Goal: Task Accomplishment & Management: Complete application form

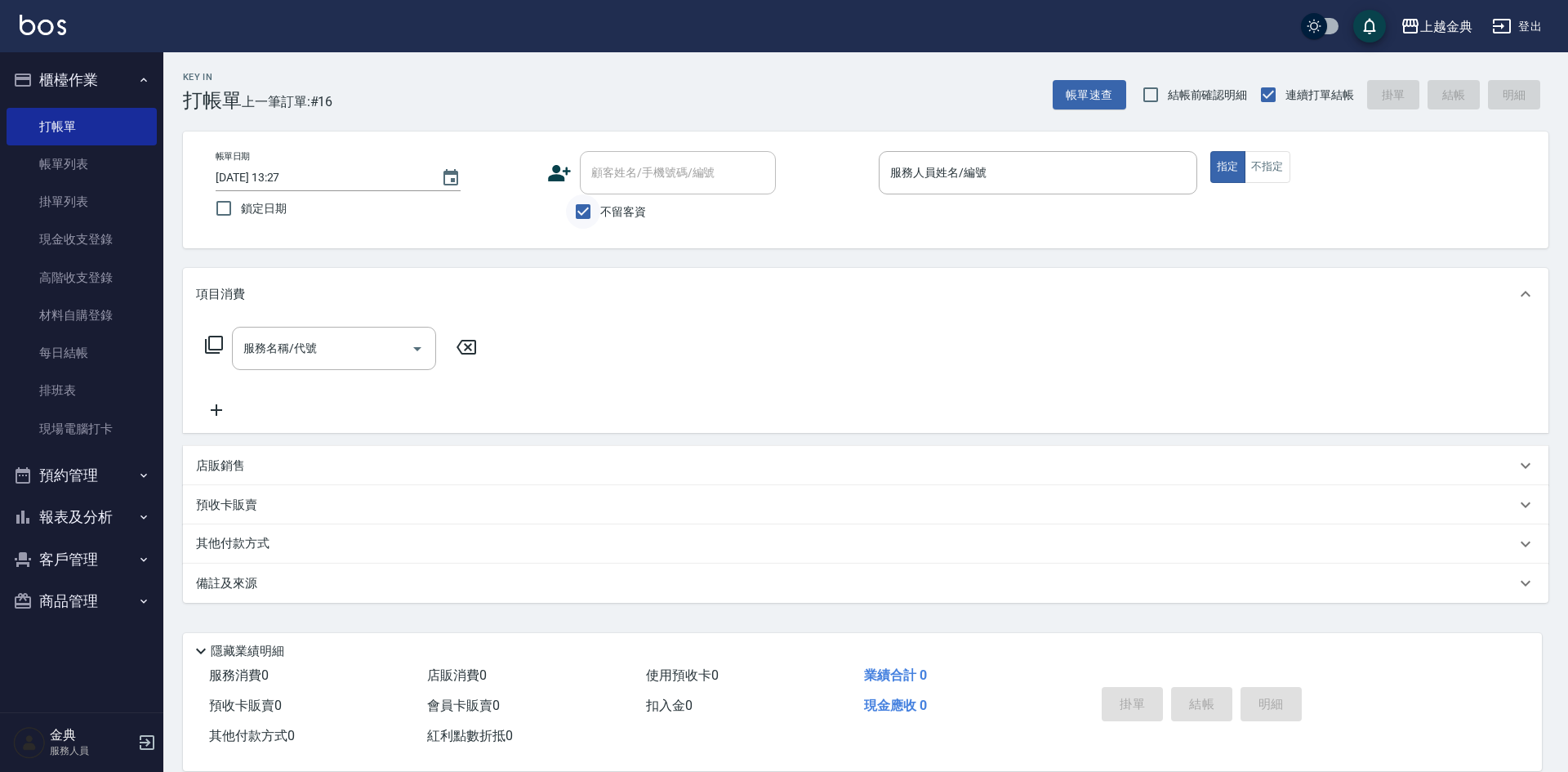
click at [588, 213] on input "不留客資" at bounding box center [583, 211] width 34 height 34
checkbox input "false"
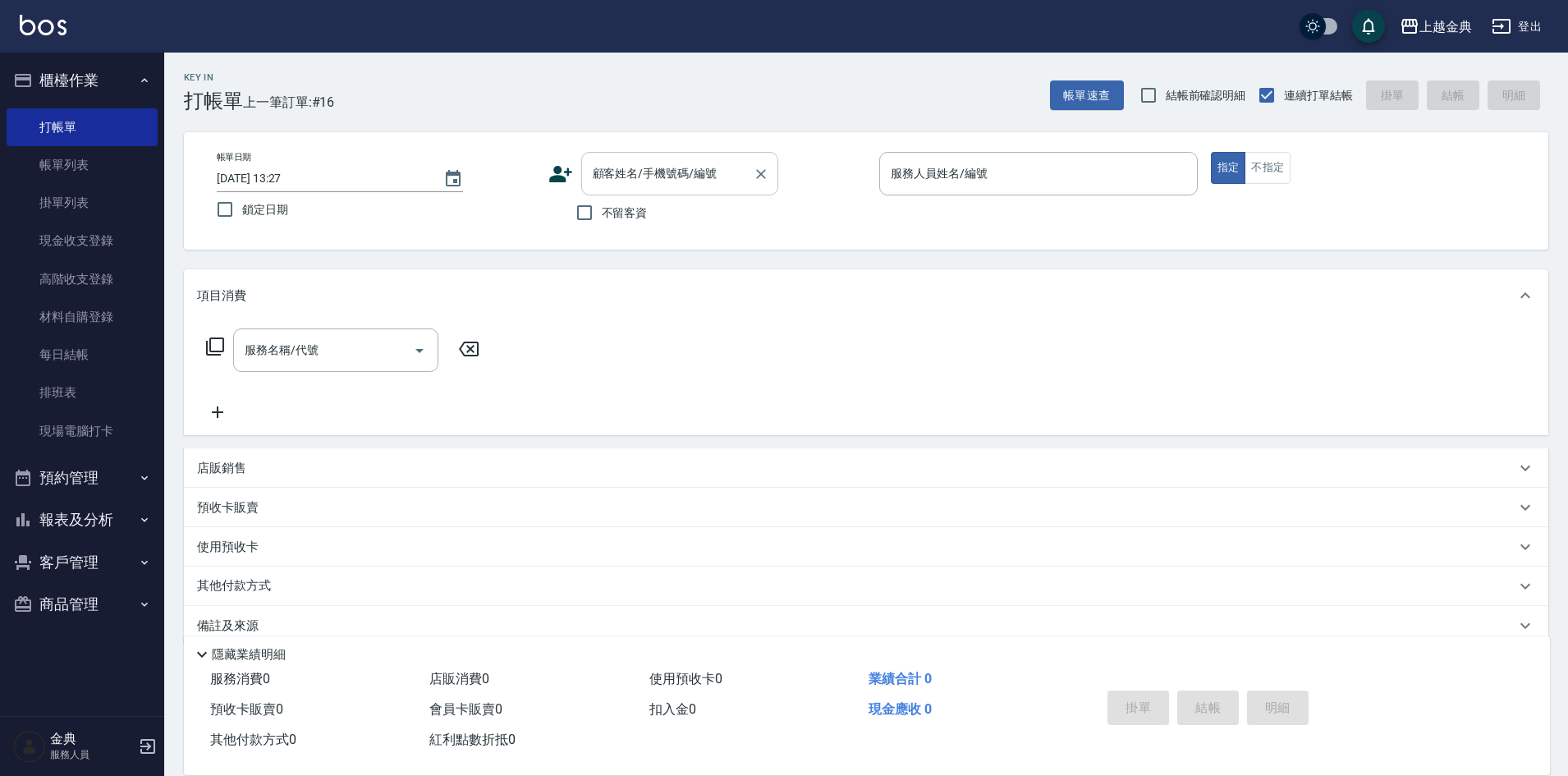
click at [615, 181] on input "顧客姓名/手機號碼/編號" at bounding box center [667, 173] width 157 height 28
click at [660, 215] on li "[PERSON_NAME]/0925163309/453" at bounding box center [680, 216] width 197 height 27
type input "[PERSON_NAME]/0925163309/453"
click at [582, 210] on input "不留客資" at bounding box center [584, 212] width 34 height 34
checkbox input "true"
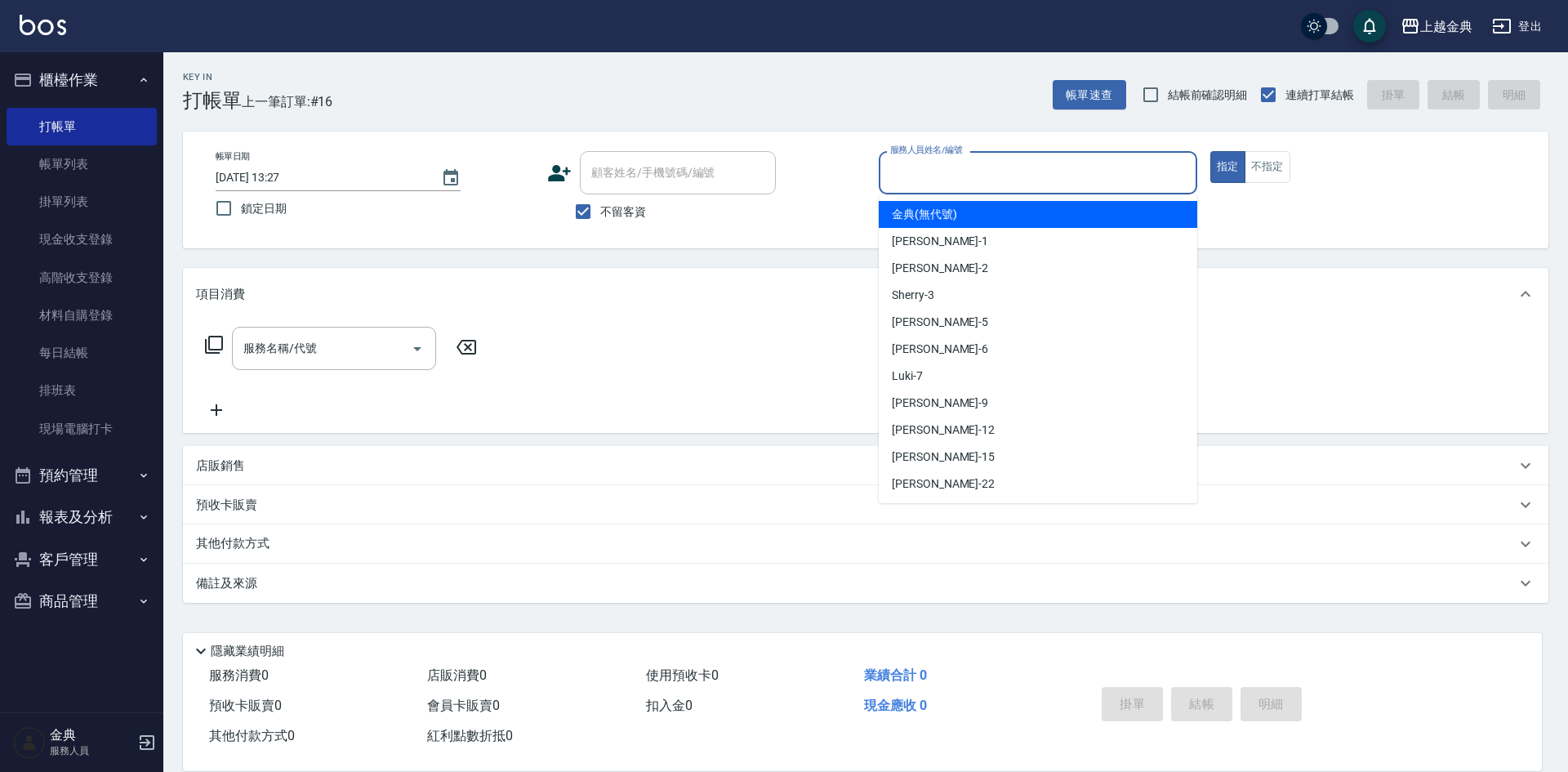
click at [998, 172] on input "服務人員姓名/編號" at bounding box center [1038, 172] width 303 height 28
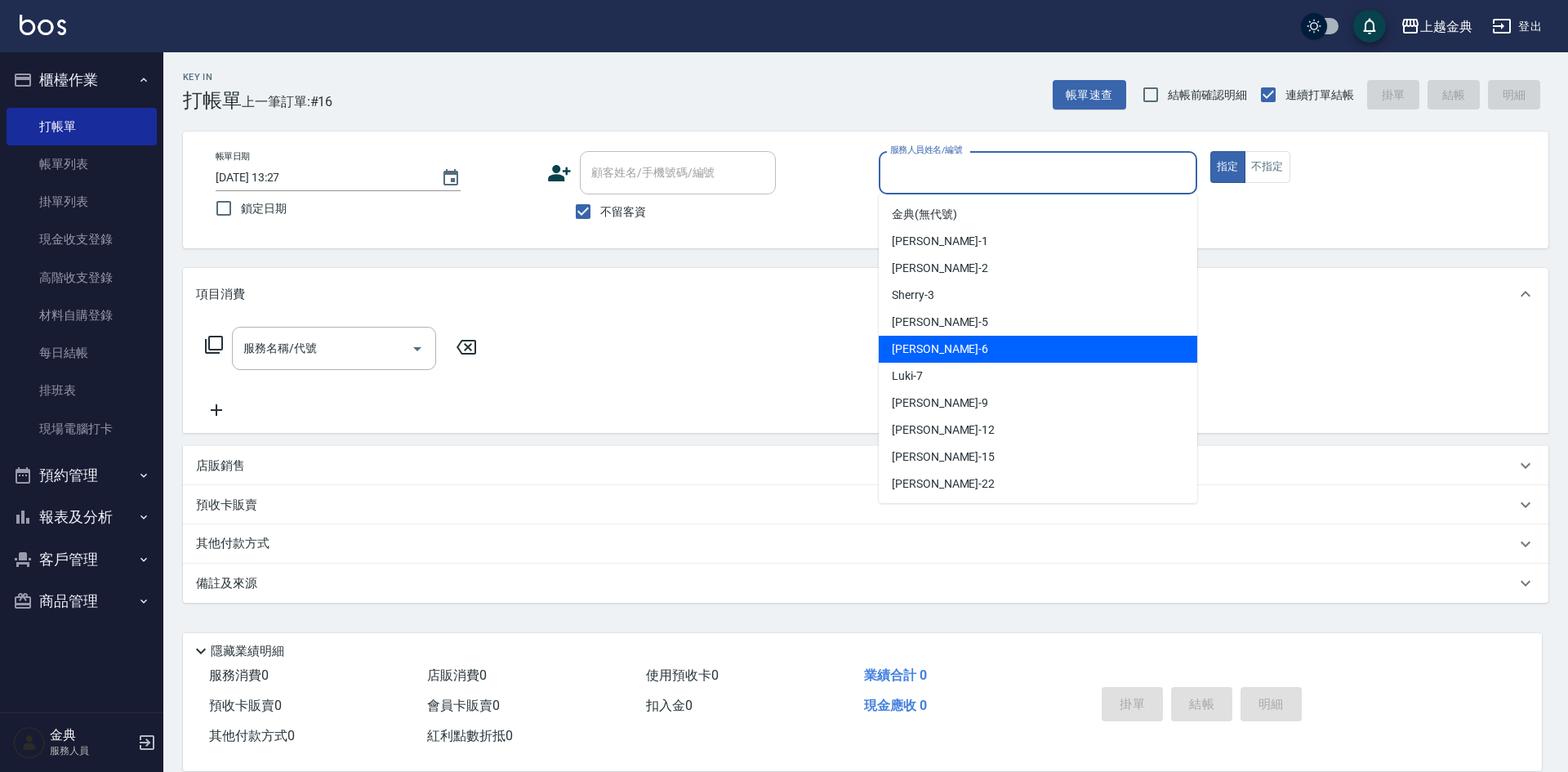
click at [965, 344] on div "[PERSON_NAME] -6" at bounding box center [1038, 349] width 318 height 27
type input "[PERSON_NAME]-6"
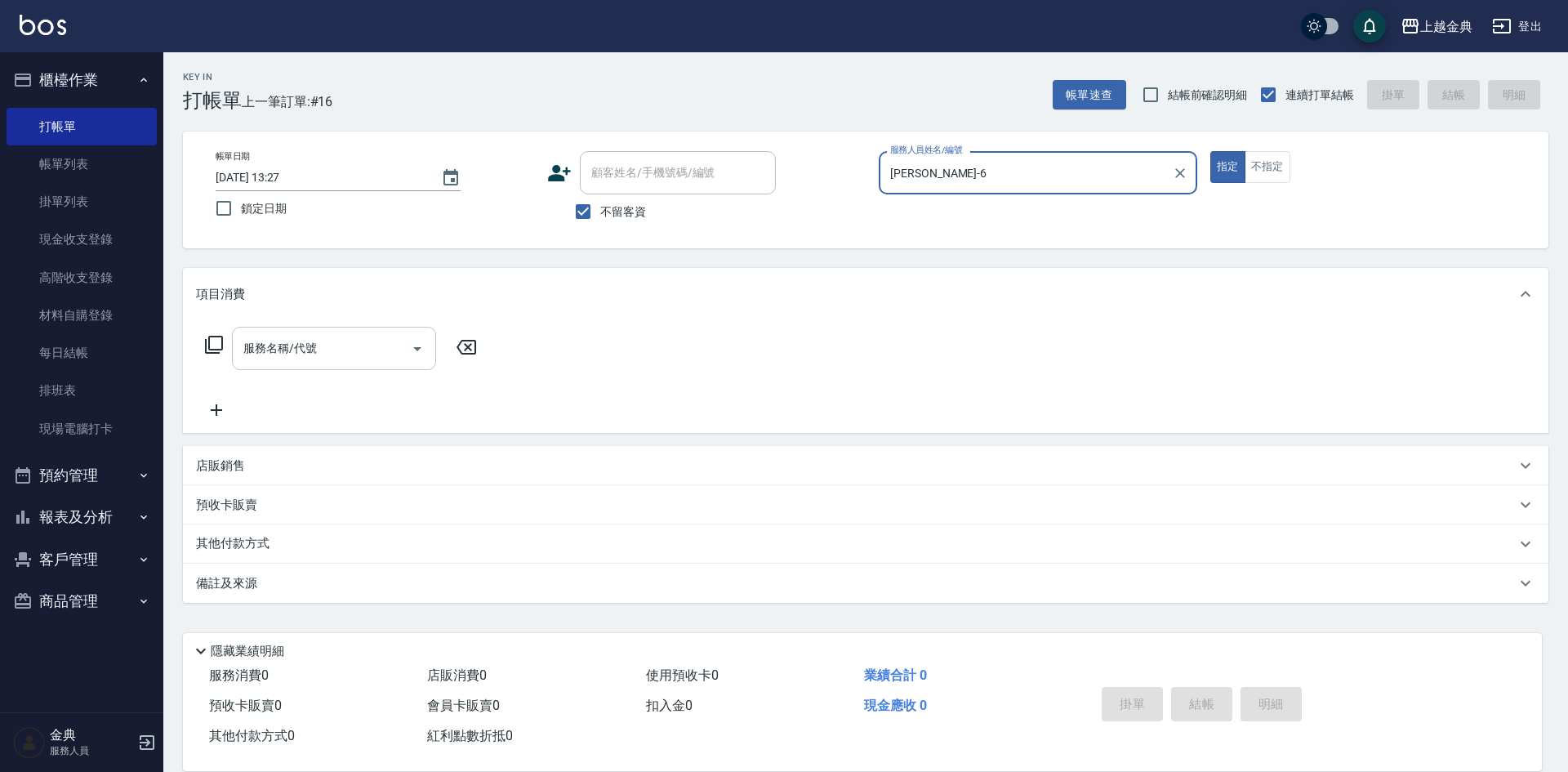
click at [422, 343] on icon "Open" at bounding box center [417, 348] width 19 height 19
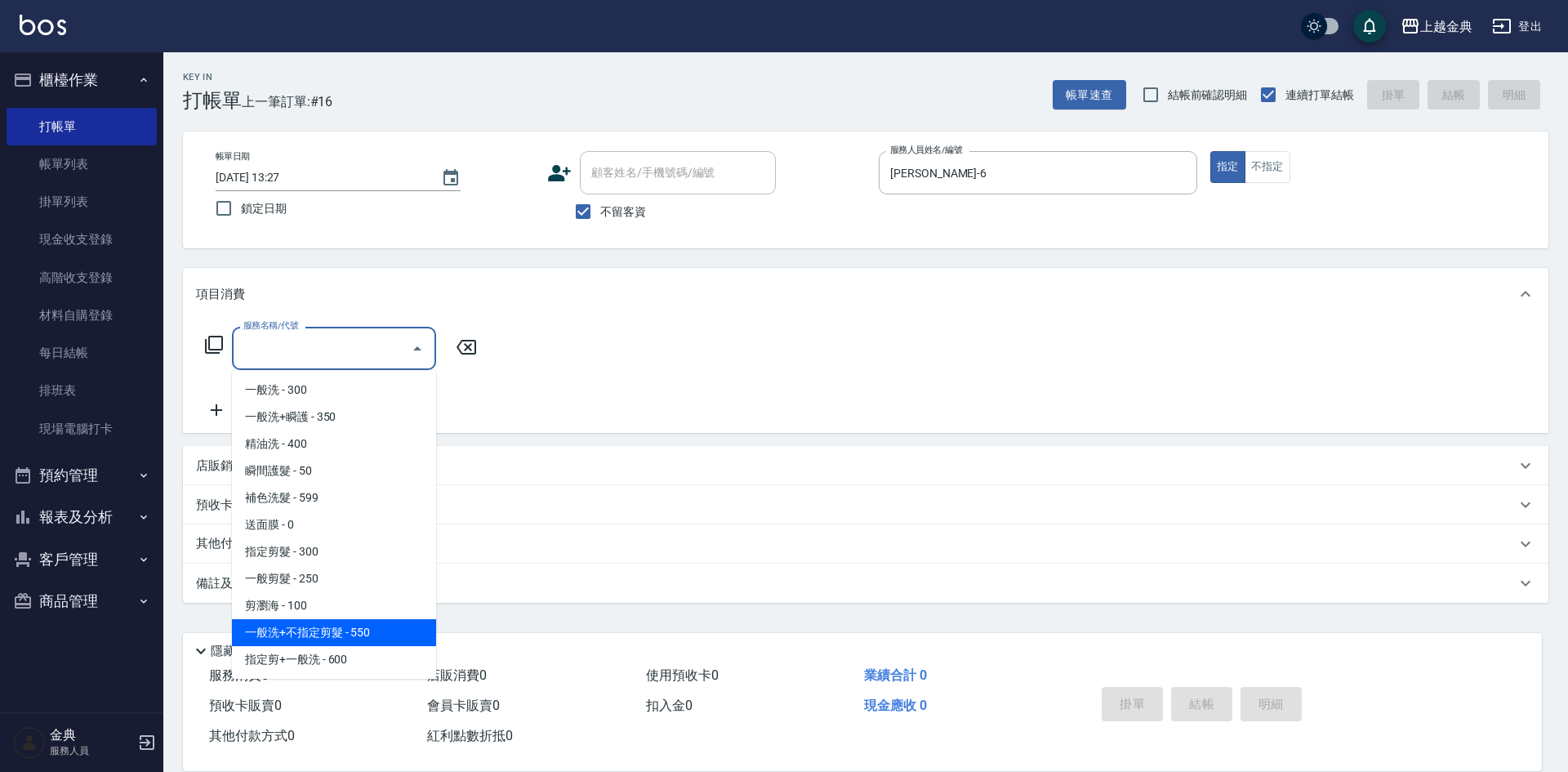
scroll to position [82, 0]
click at [357, 632] on span "指定剪髮+精油洗 - 700" at bounding box center [334, 632] width 204 height 27
type input "指定剪髮+精油洗(207)"
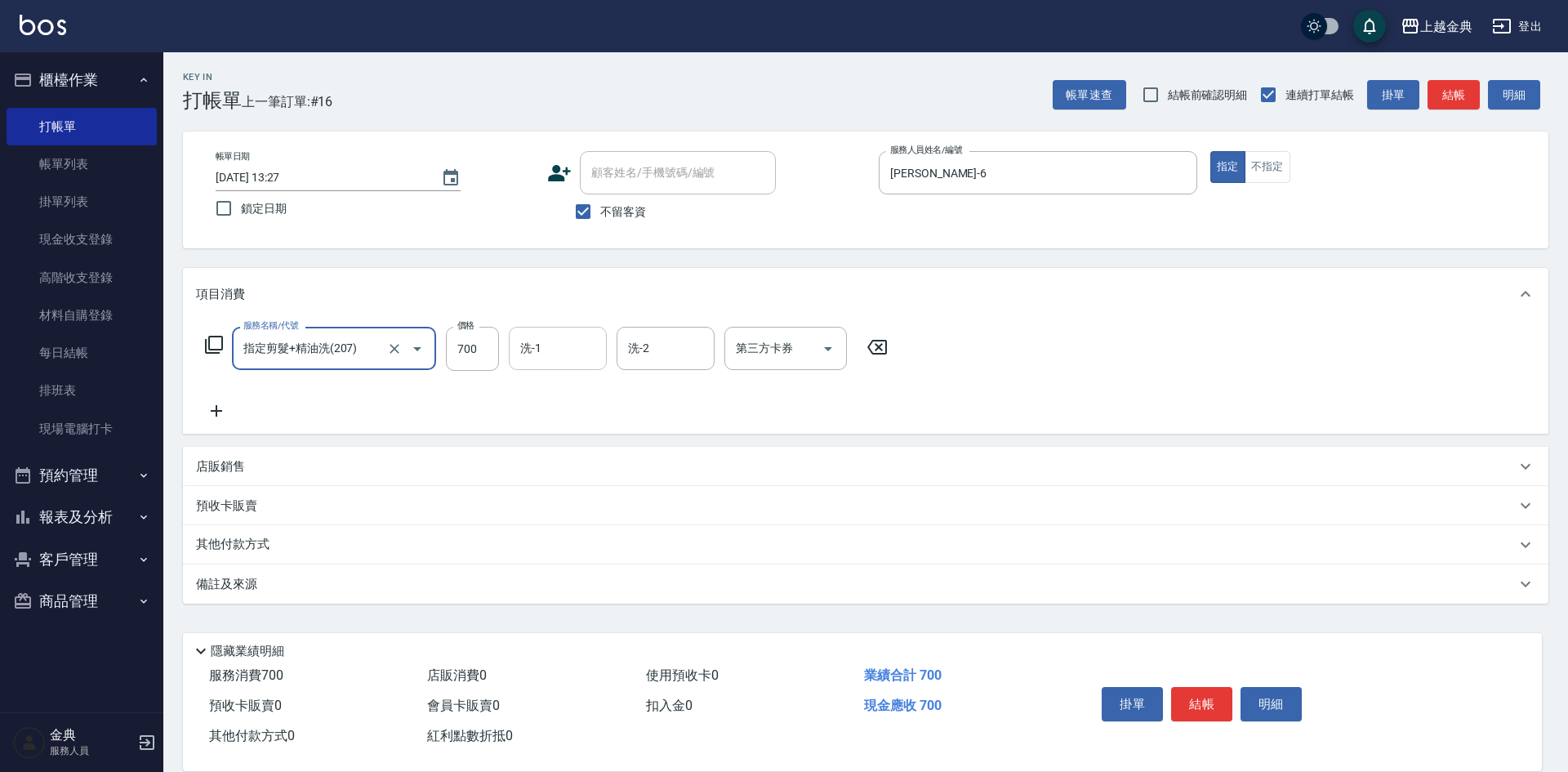
click at [573, 344] on input "洗-1" at bounding box center [558, 347] width 84 height 28
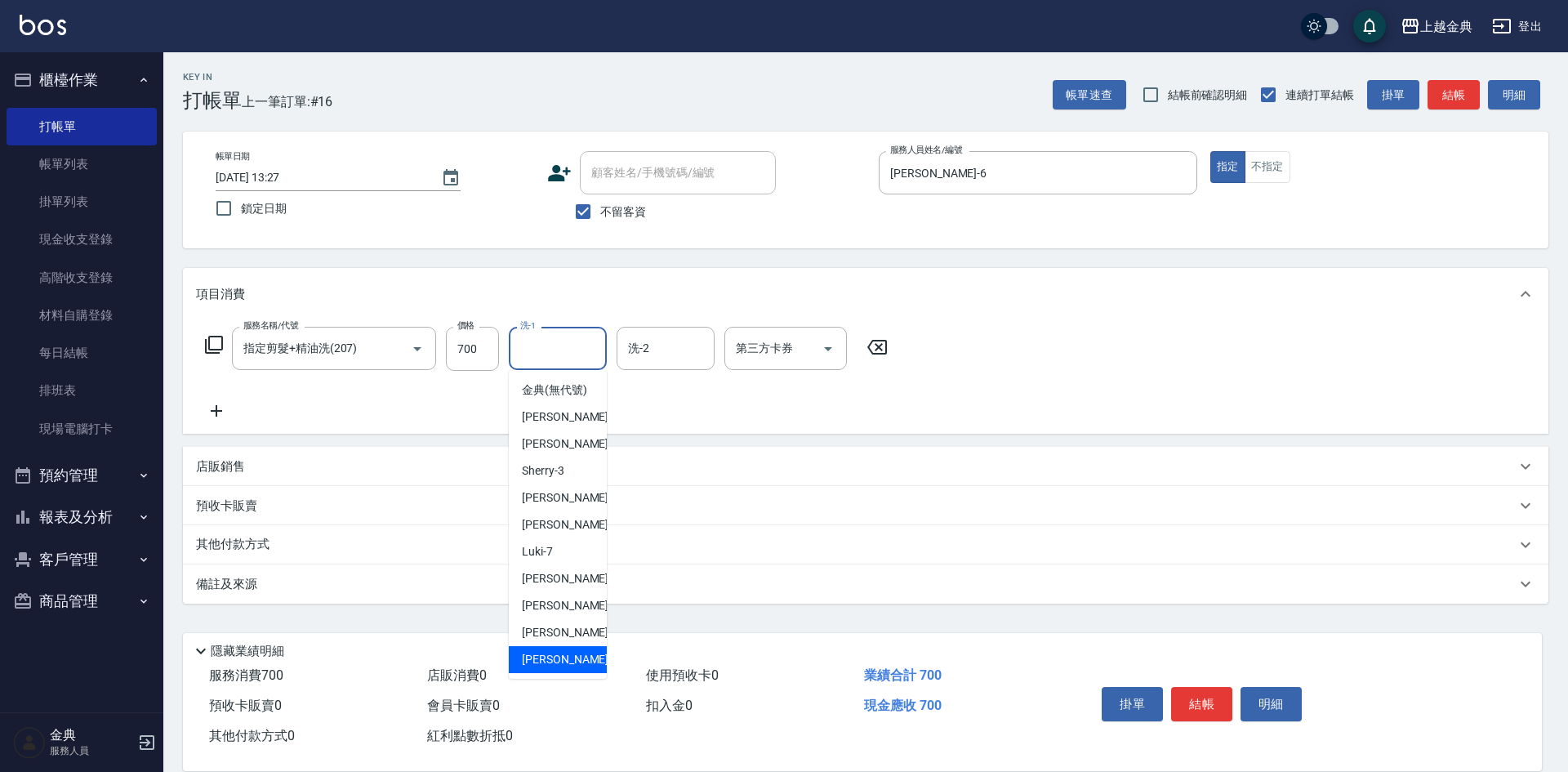
click at [529, 668] on span "[PERSON_NAME] -22" at bounding box center [574, 659] width 103 height 18
type input "[PERSON_NAME]-22"
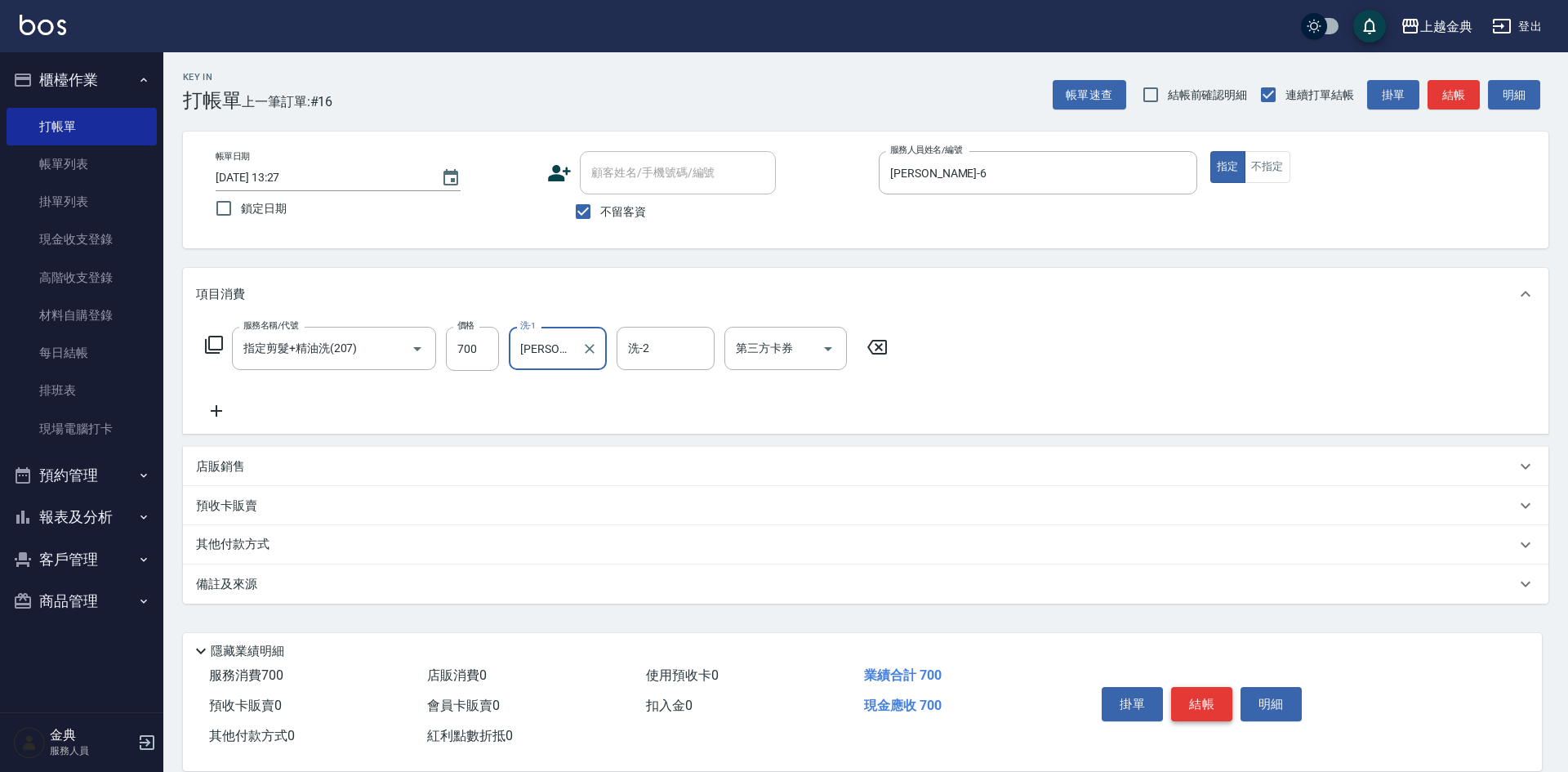
click at [1216, 688] on button "結帳" at bounding box center [1201, 703] width 61 height 34
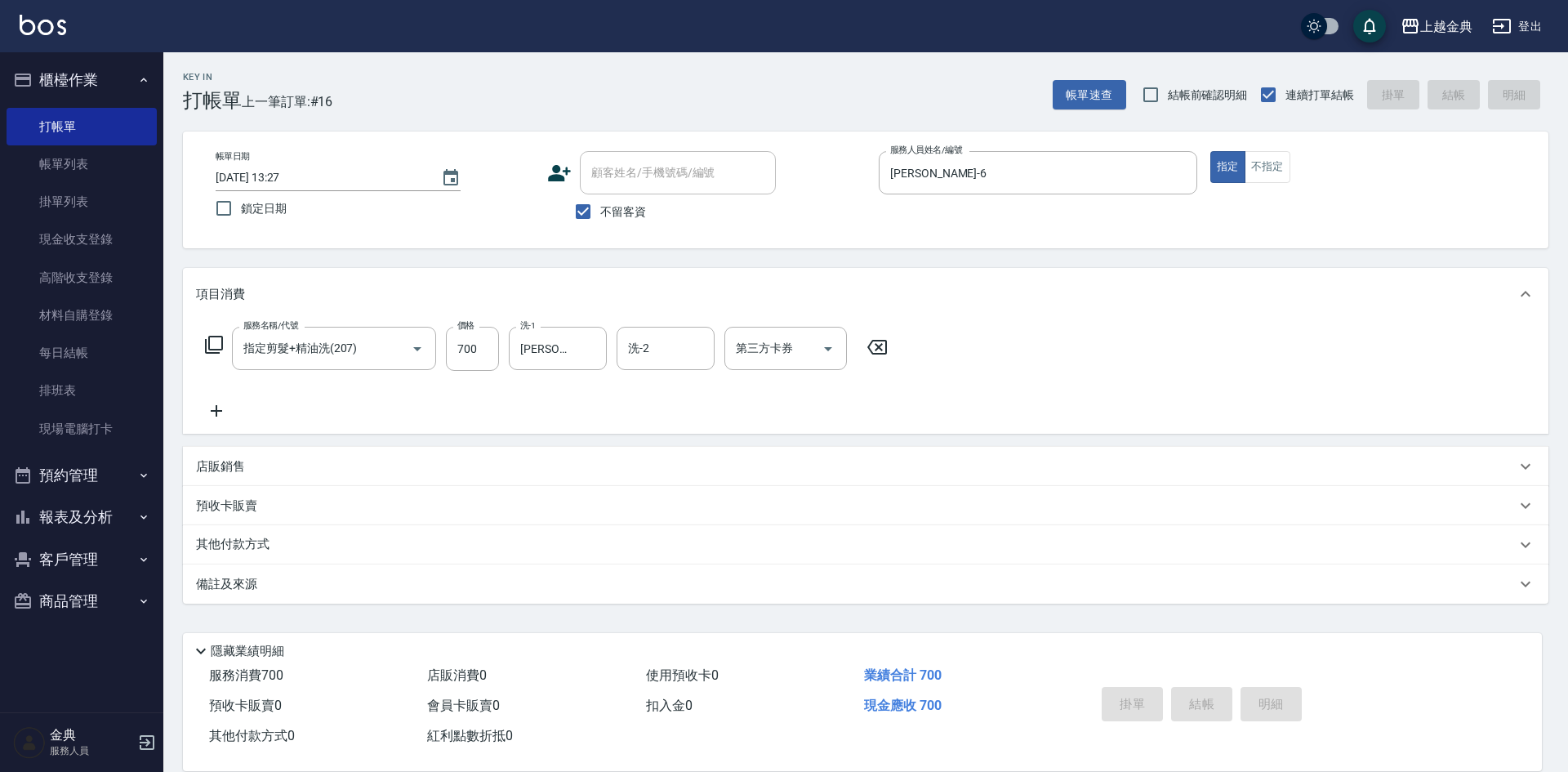
type input "[DATE] 14:01"
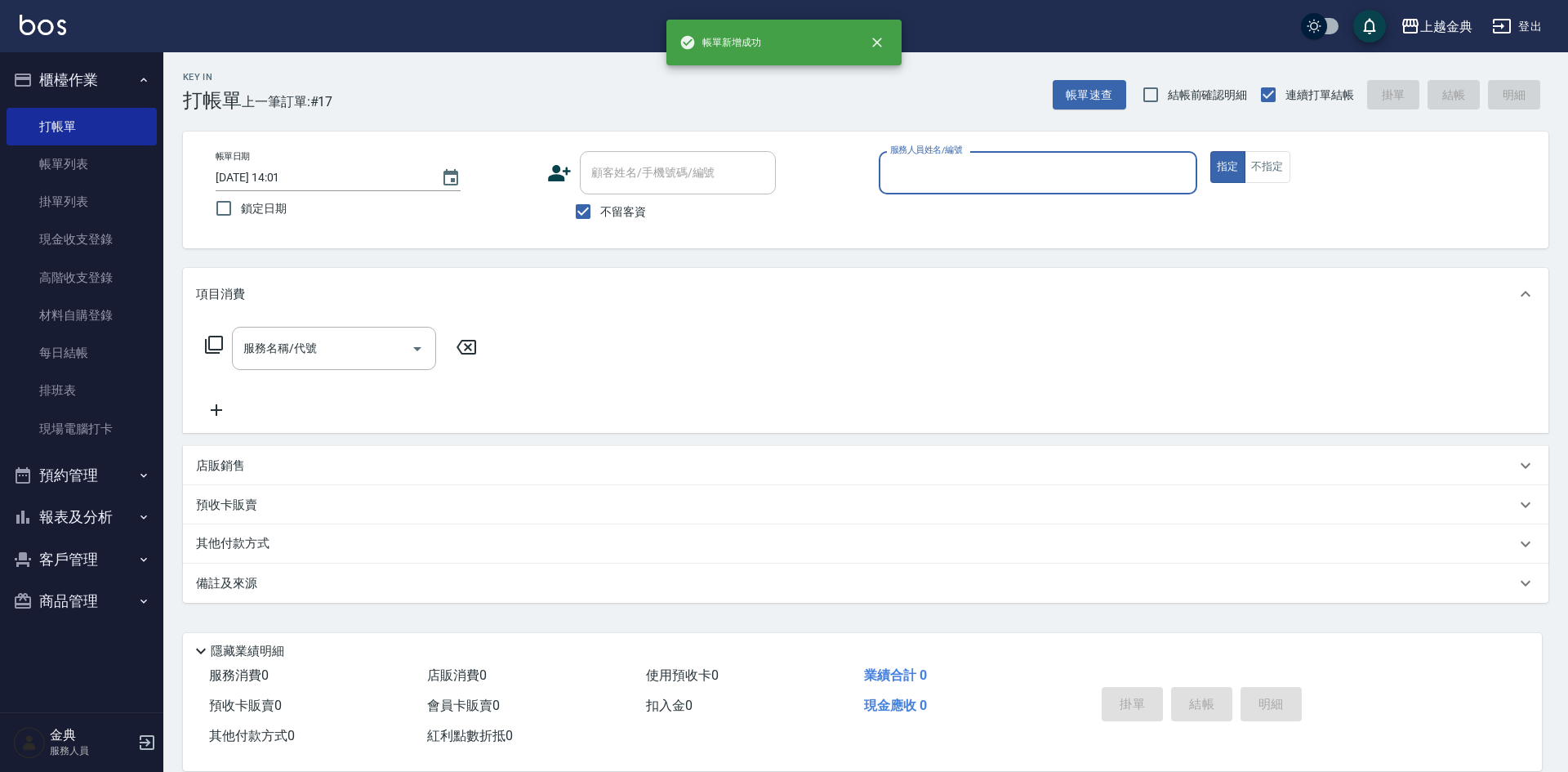
click at [1075, 170] on input "服務人員姓名/編號" at bounding box center [1038, 172] width 303 height 28
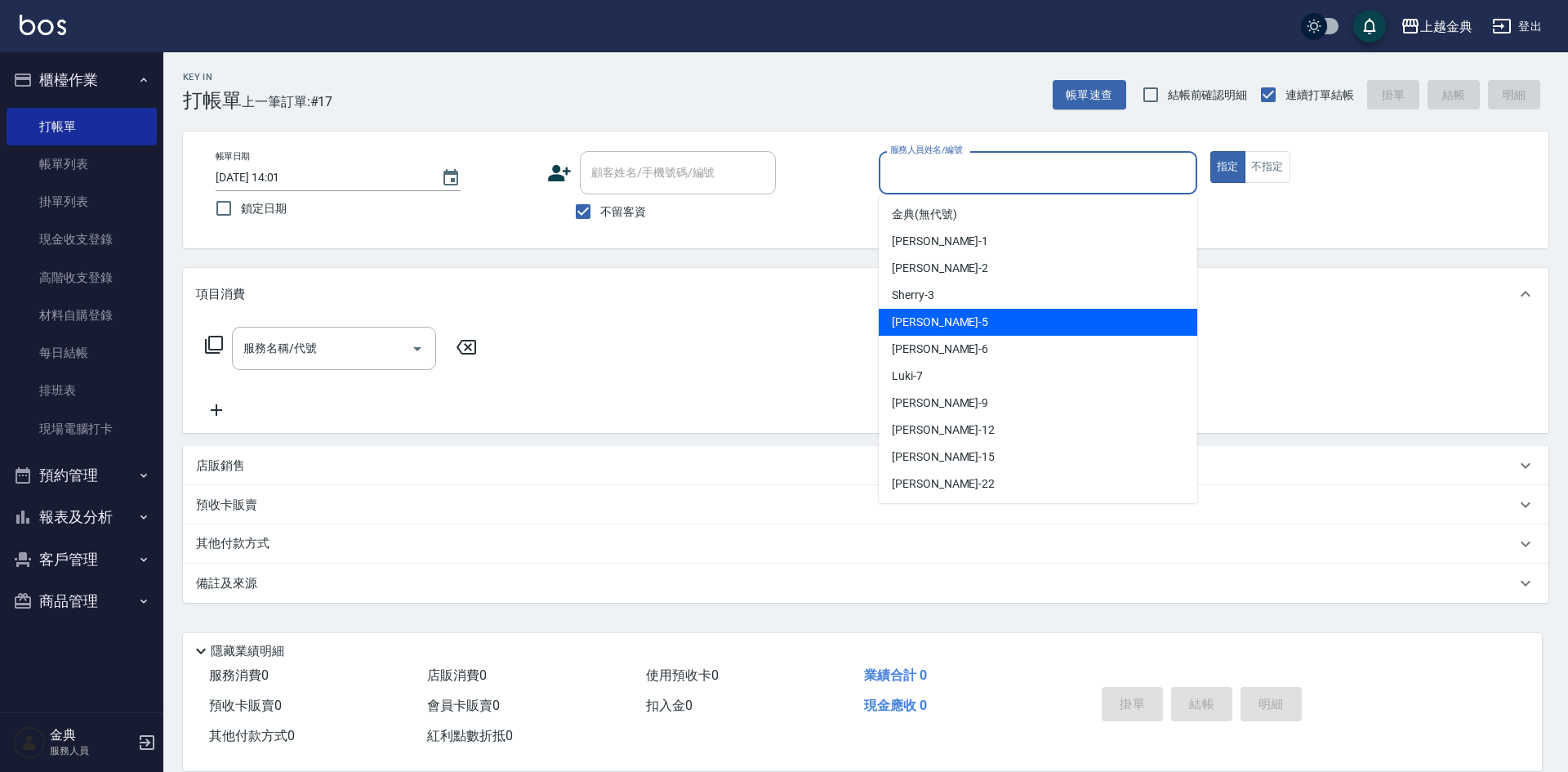
click at [1040, 316] on div "[PERSON_NAME] -5" at bounding box center [1038, 322] width 318 height 27
type input "[PERSON_NAME]-5"
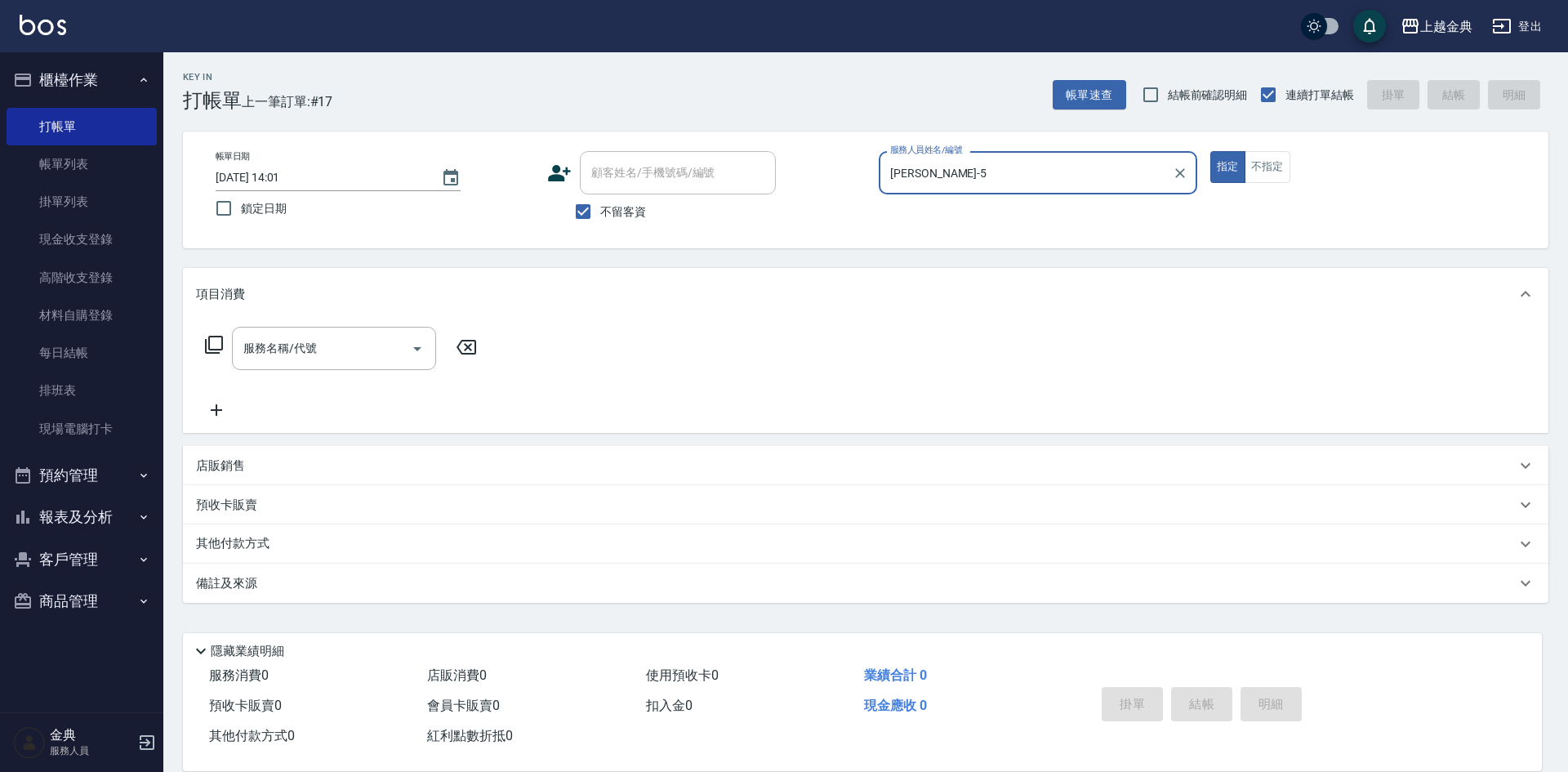
click at [217, 339] on icon at bounding box center [214, 344] width 19 height 19
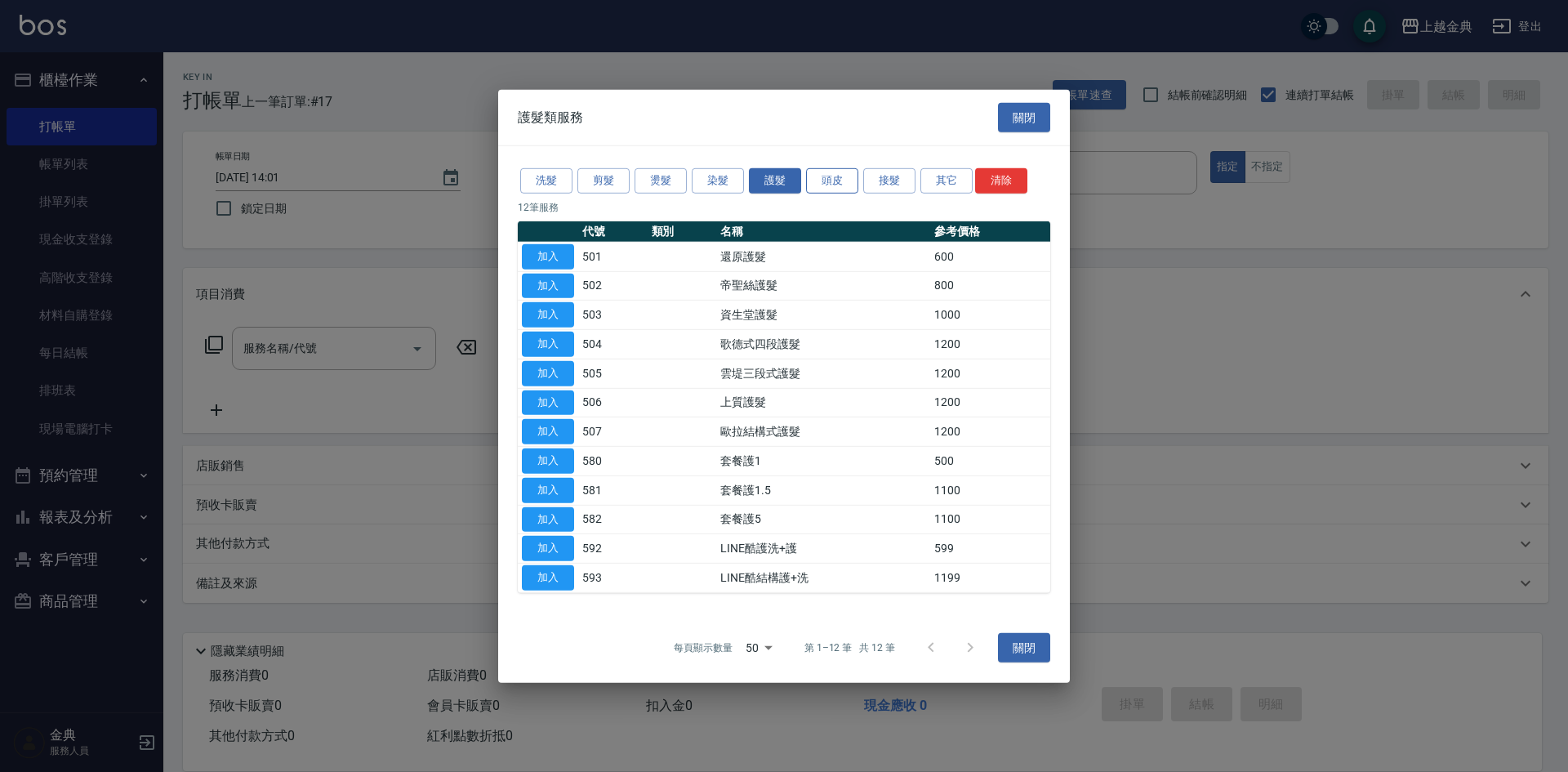
click at [833, 182] on button "頭皮" at bounding box center [833, 181] width 53 height 25
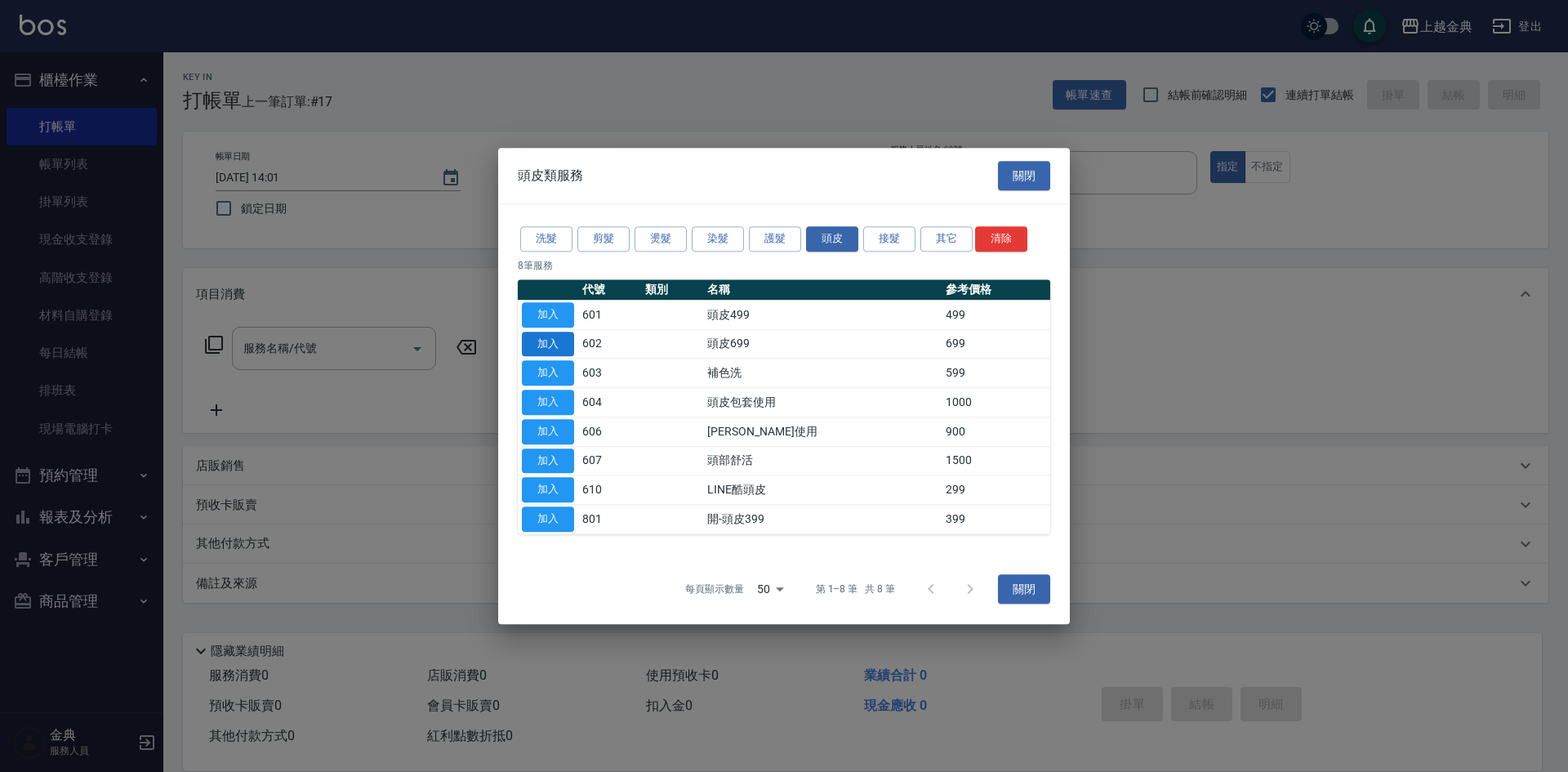
click at [560, 345] on button "加入" at bounding box center [549, 344] width 53 height 25
type input "頭皮699(602)"
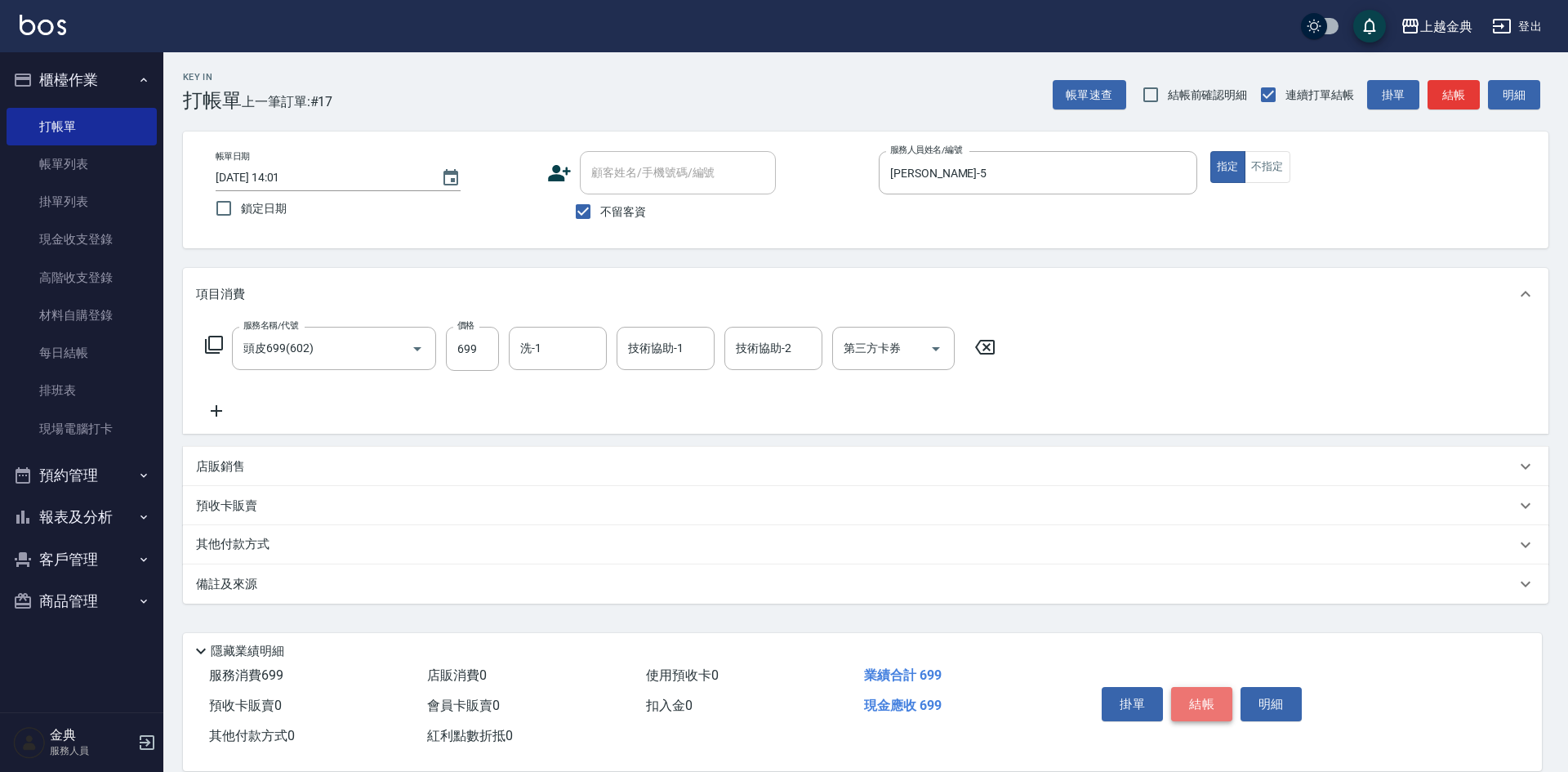
click at [1198, 698] on button "結帳" at bounding box center [1201, 703] width 61 height 34
